Goal: Transaction & Acquisition: Purchase product/service

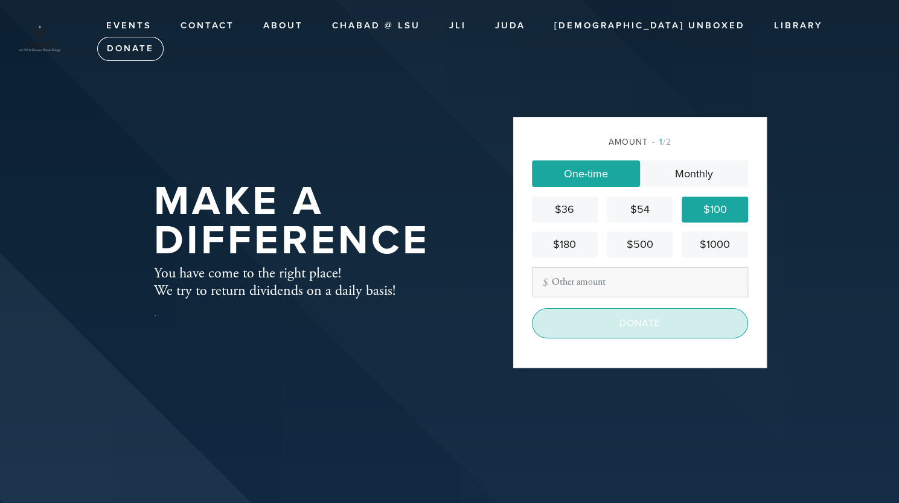
click at [634, 329] on input "Donate" at bounding box center [640, 323] width 216 height 30
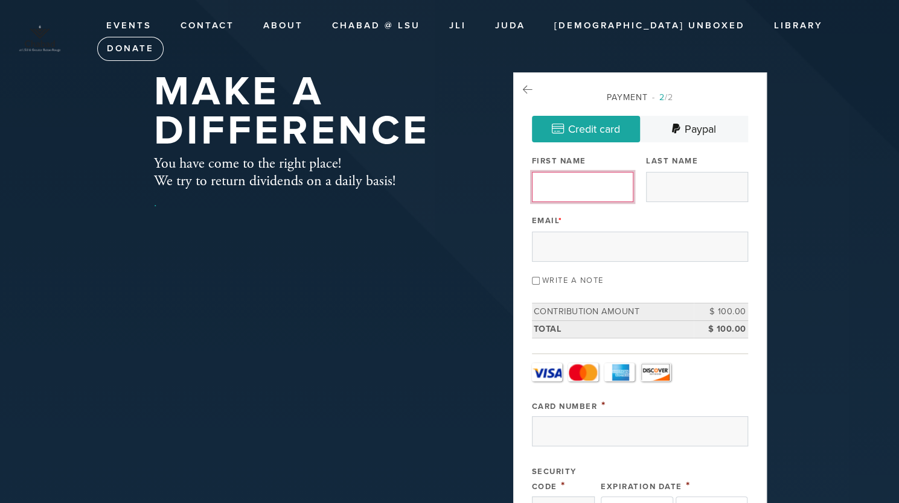
click at [591, 193] on input "First Name" at bounding box center [582, 187] width 101 height 30
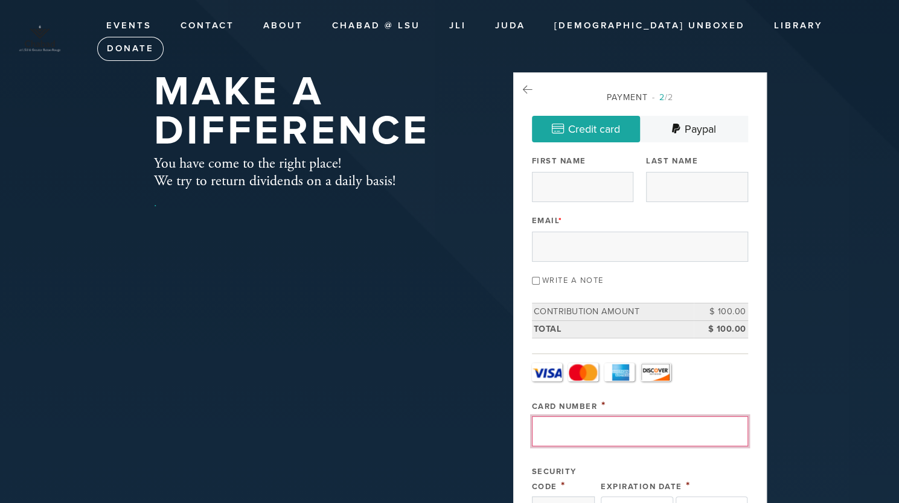
click at [581, 425] on input "Card Number" at bounding box center [640, 431] width 216 height 30
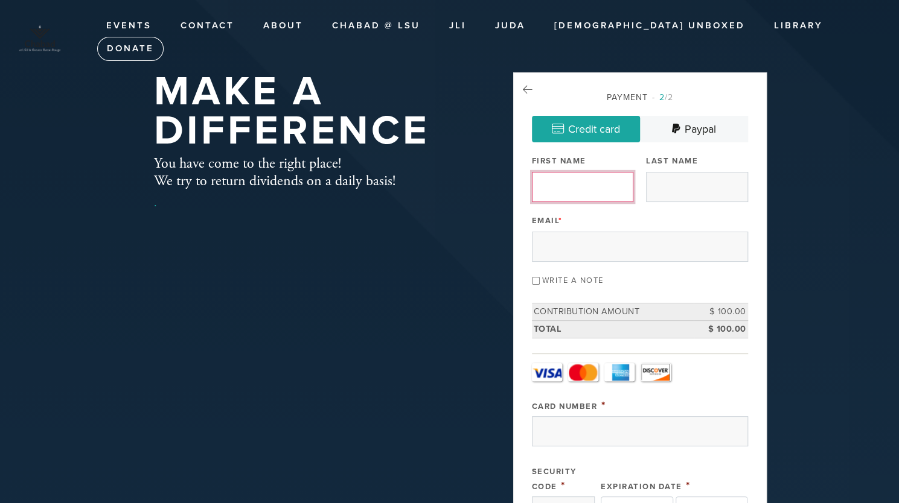
click at [538, 184] on input "First Name" at bounding box center [582, 187] width 101 height 30
type input "Avishai"
type input "Wach"
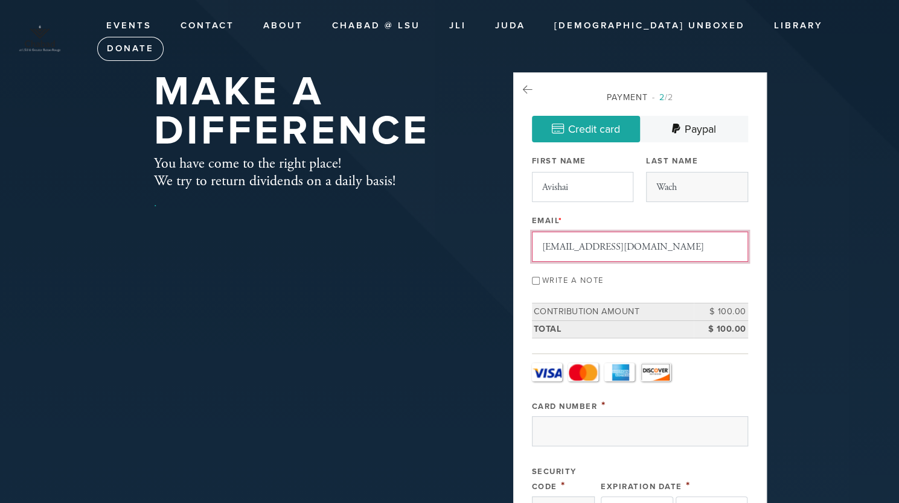
type input "[EMAIL_ADDRESS][DOMAIN_NAME]"
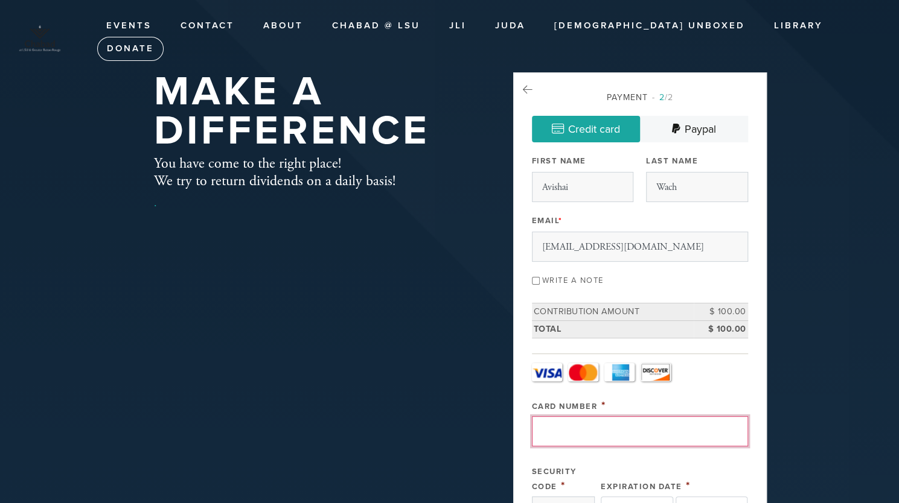
click at [585, 430] on input "Card Number" at bounding box center [640, 431] width 216 height 30
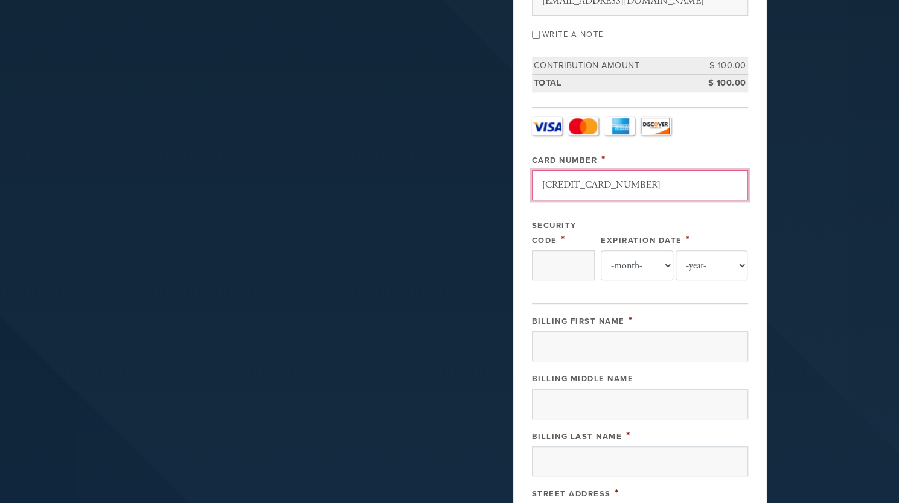
scroll to position [247, 0]
type input "[CREDIT_CARD_NUMBER]"
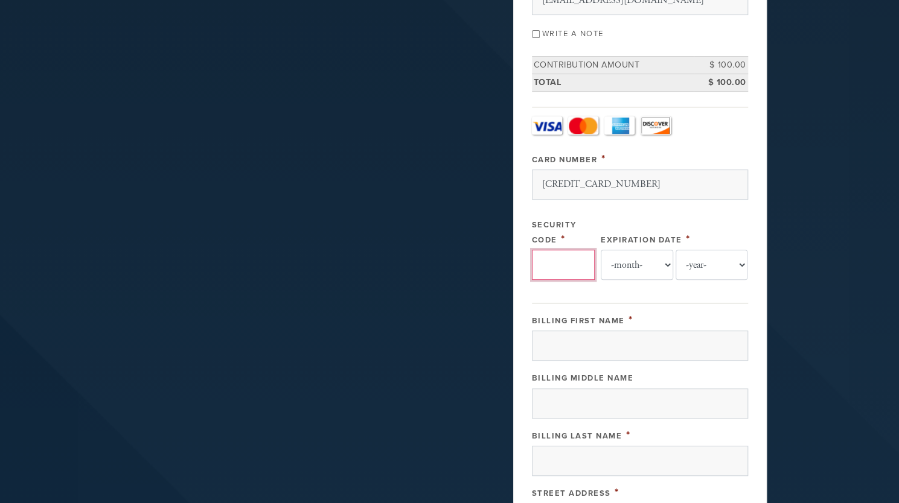
click at [577, 261] on input "Security Code" at bounding box center [563, 265] width 63 height 30
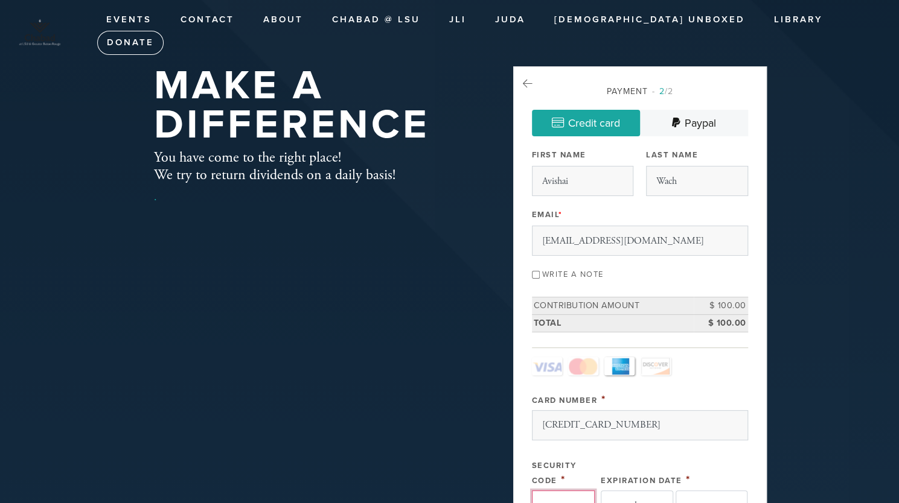
scroll to position [0, 0]
